Goal: Find specific page/section: Find specific page/section

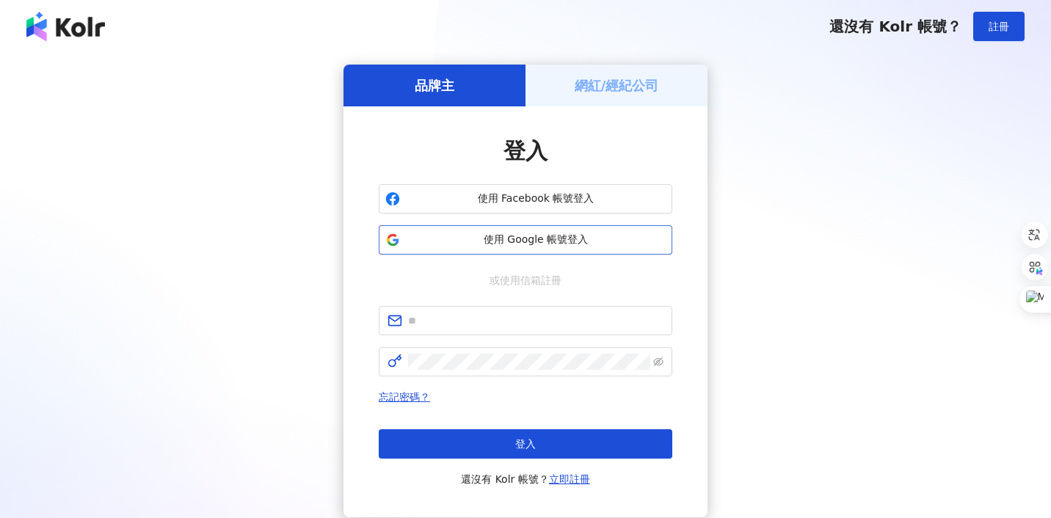
click at [502, 244] on span "使用 Google 帳號登入" at bounding box center [536, 240] width 260 height 15
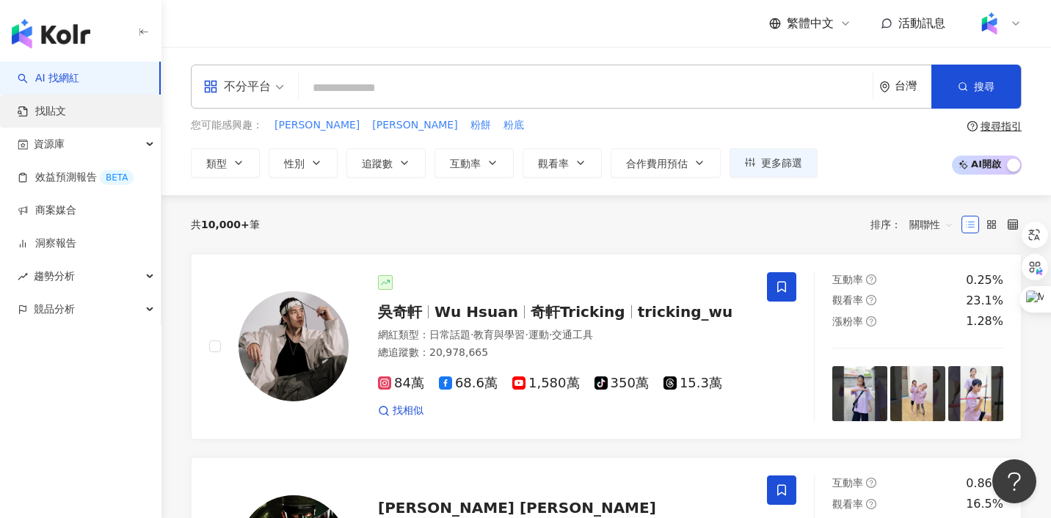
click at [66, 117] on link "找貼文" at bounding box center [42, 111] width 48 height 15
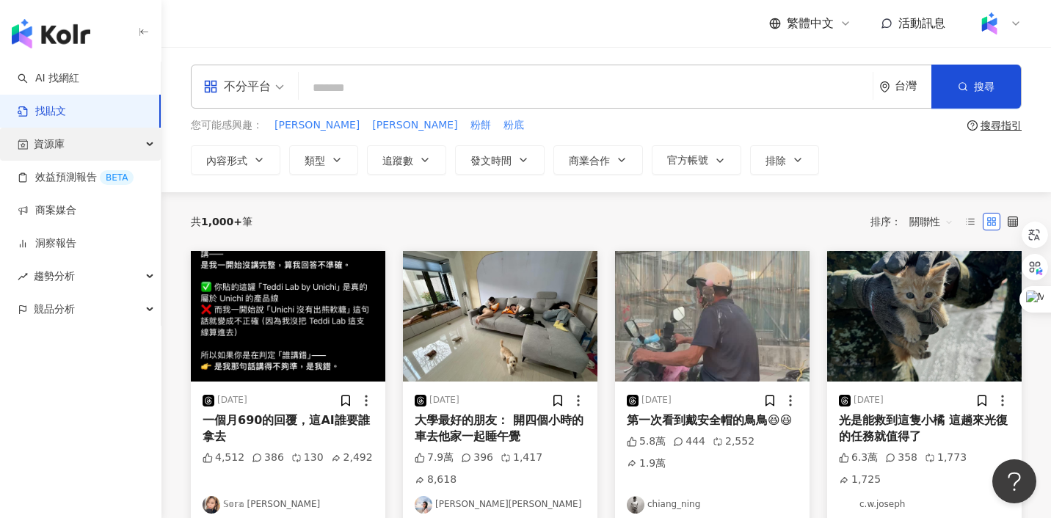
click at [70, 146] on div "資源庫" at bounding box center [80, 144] width 161 height 33
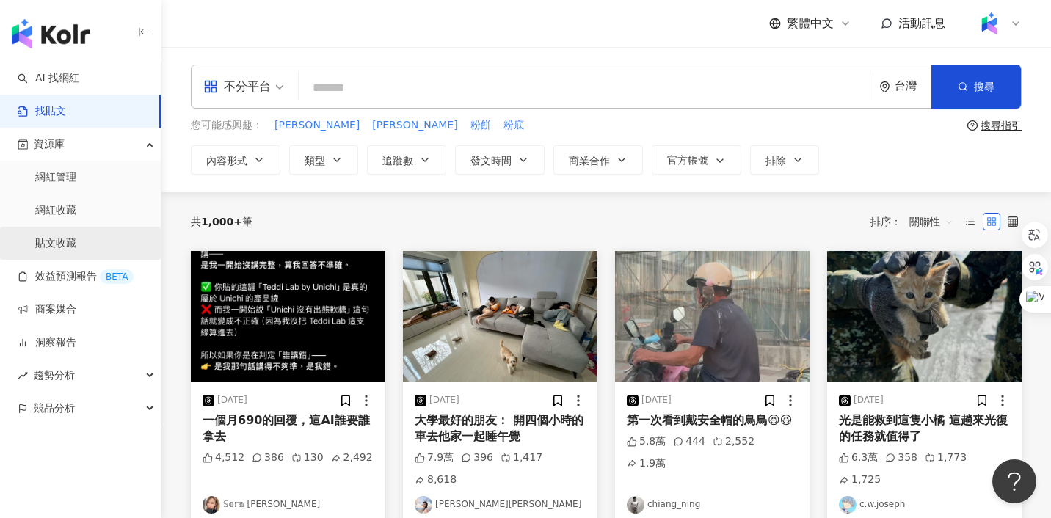
click at [67, 242] on link "貼文收藏" at bounding box center [55, 243] width 41 height 15
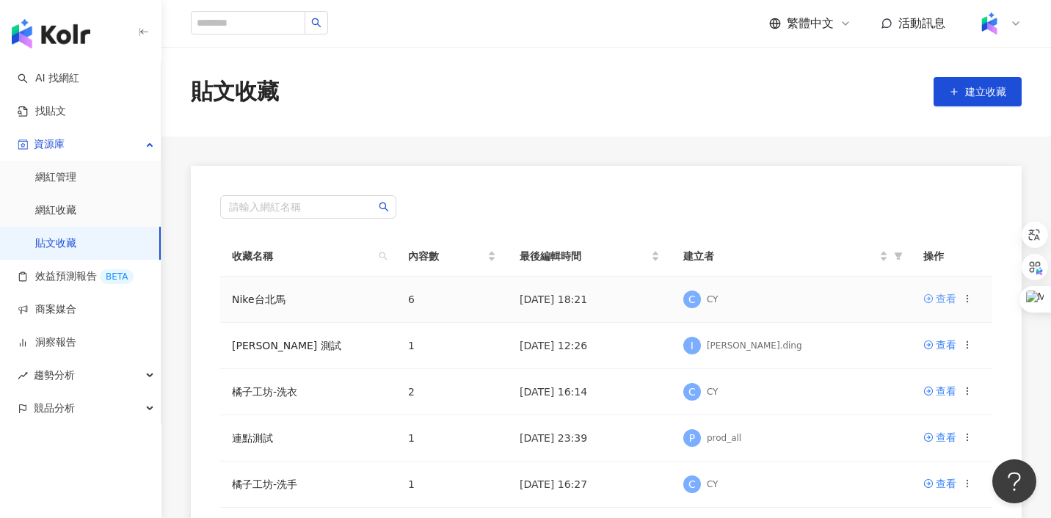
click at [946, 293] on div "查看" at bounding box center [945, 299] width 21 height 16
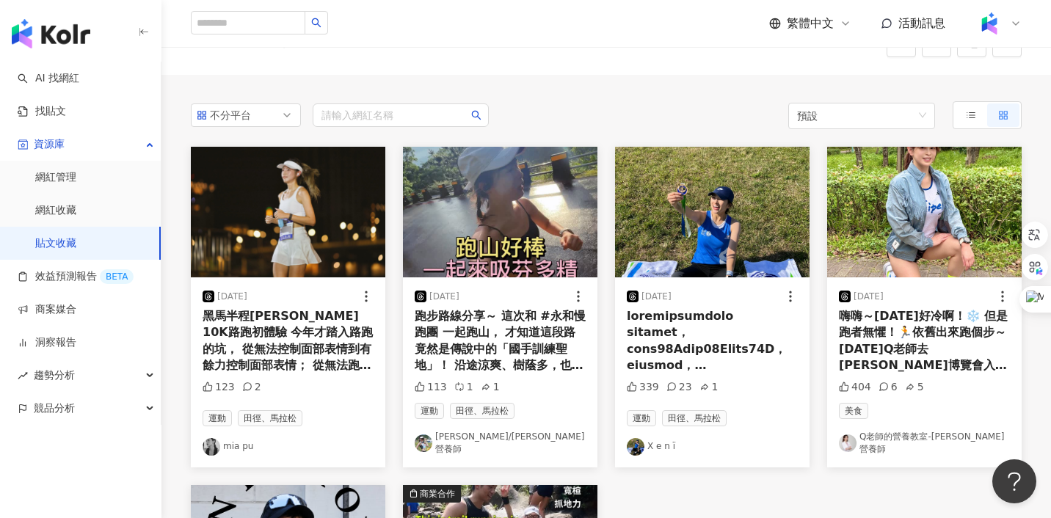
scroll to position [91, 0]
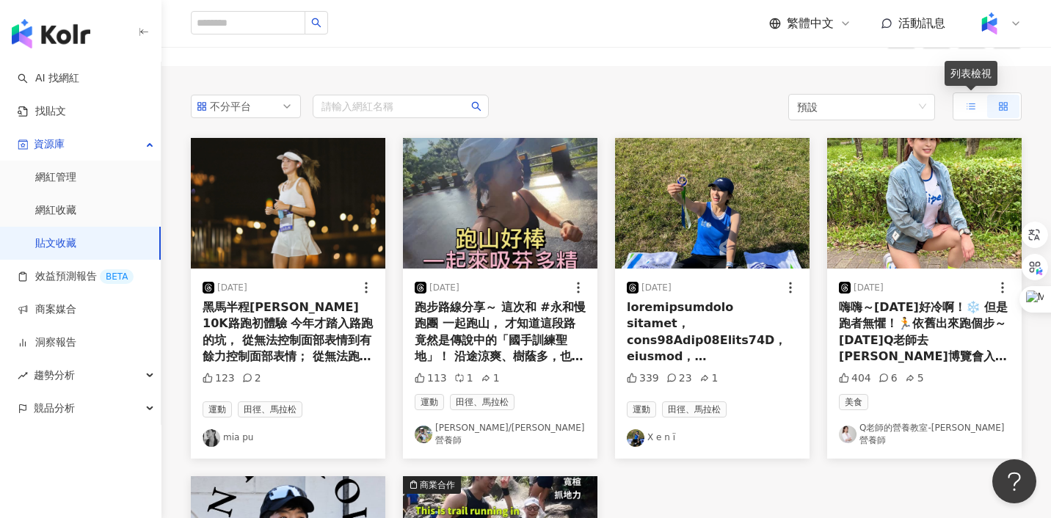
click at [960, 116] on label at bounding box center [971, 106] width 32 height 23
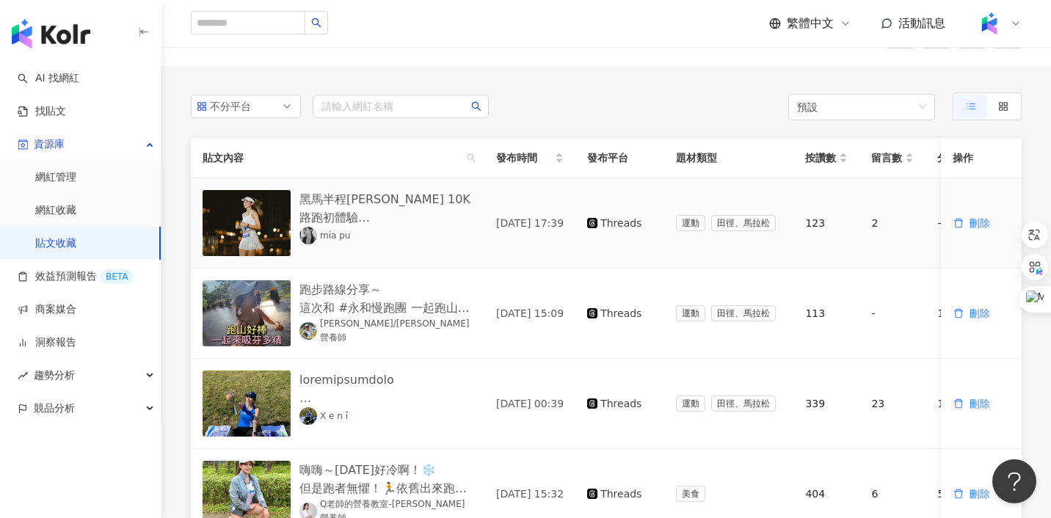
scroll to position [0, 192]
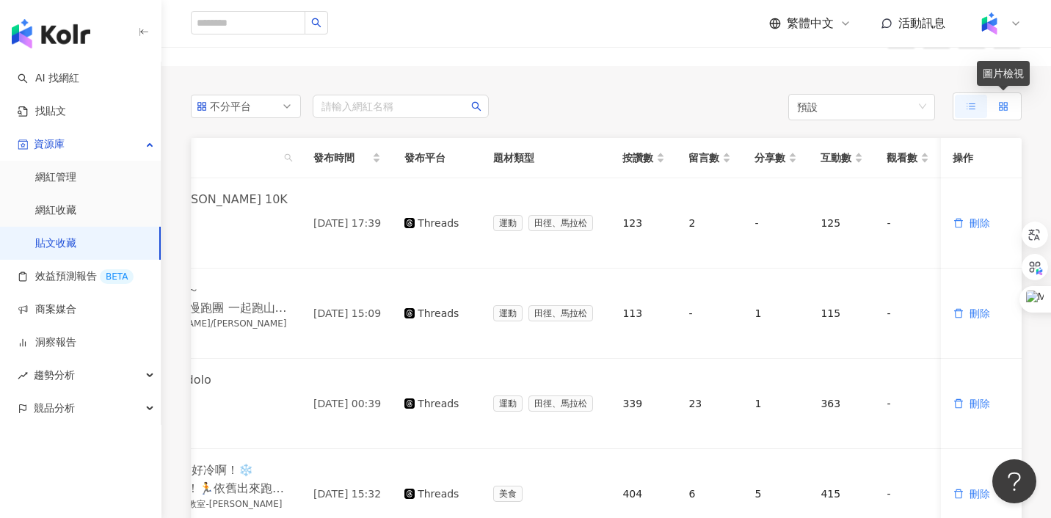
click at [1003, 112] on div at bounding box center [1003, 106] width 10 height 23
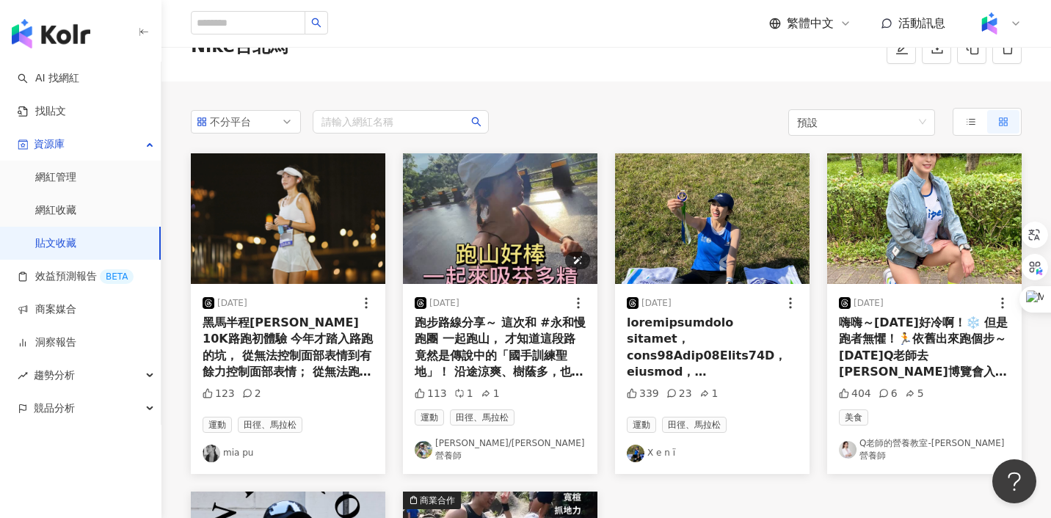
scroll to position [84, 0]
